Goal: Check status: Check status

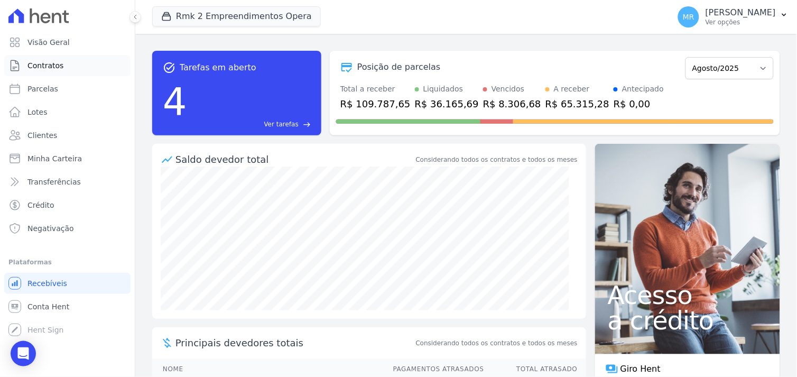
click at [45, 64] on span "Contratos" at bounding box center [45, 65] width 36 height 11
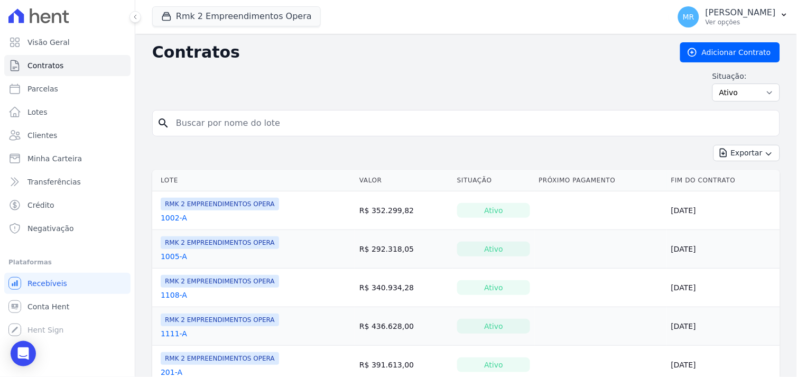
click at [194, 120] on input "search" at bounding box center [473, 123] width 606 height 21
type input "205"
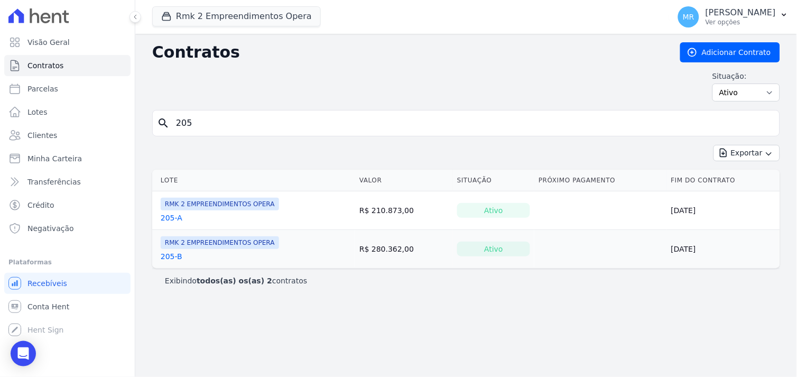
click at [165, 219] on link "205-A" at bounding box center [172, 217] width 22 height 11
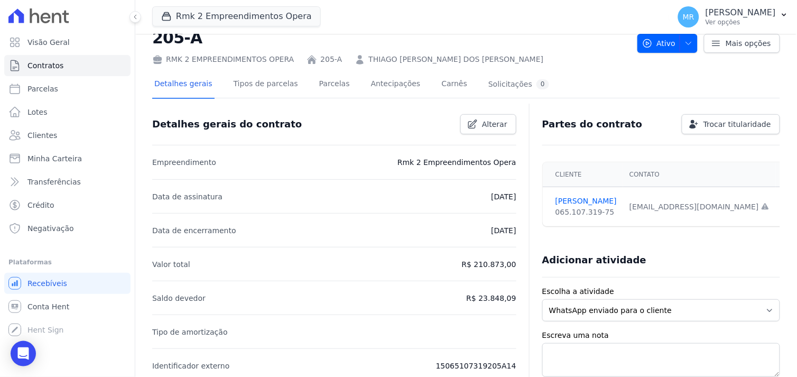
scroll to position [59, 0]
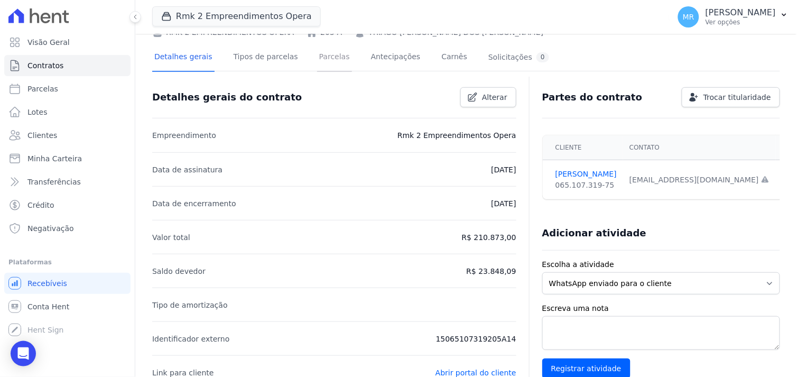
click at [317, 55] on link "Parcelas" at bounding box center [334, 58] width 35 height 28
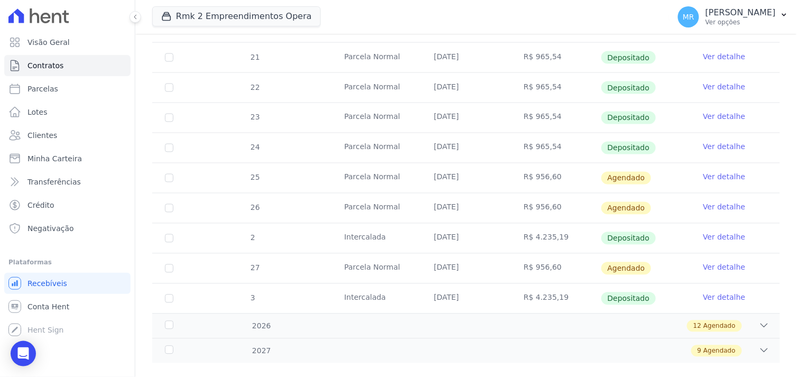
scroll to position [404, 0]
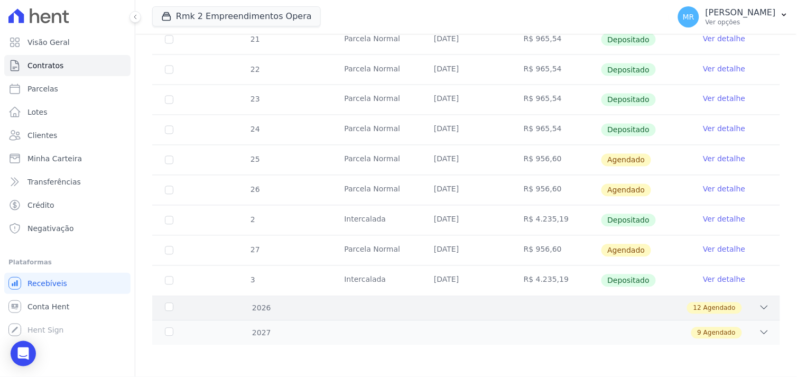
drag, startPoint x: 762, startPoint y: 304, endPoint x: 756, endPoint y: 309, distance: 8.7
click at [756, 309] on div "2026 12 Agendado" at bounding box center [466, 307] width 628 height 25
